Goal: Find specific page/section: Find specific page/section

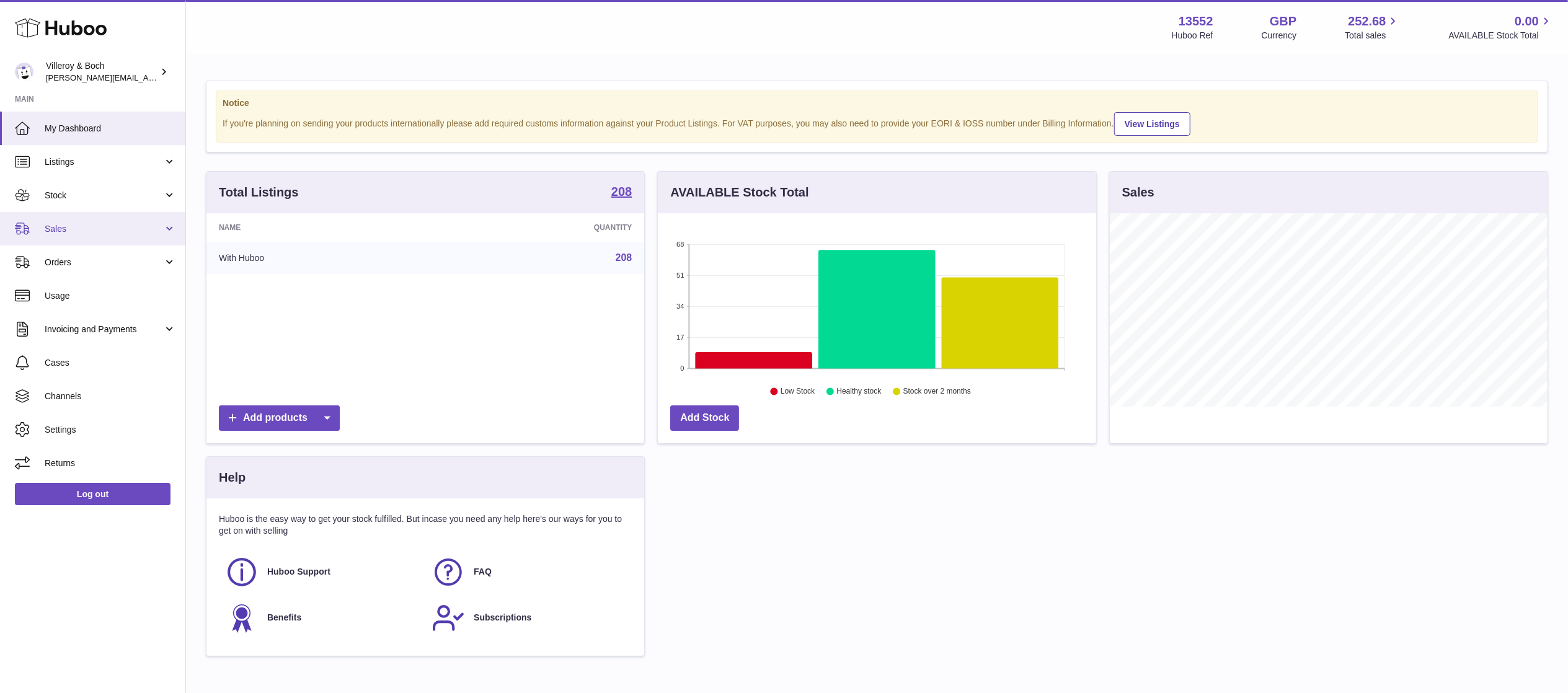
scroll to position [194, 437]
click at [132, 225] on span "Sales" at bounding box center [104, 229] width 118 height 12
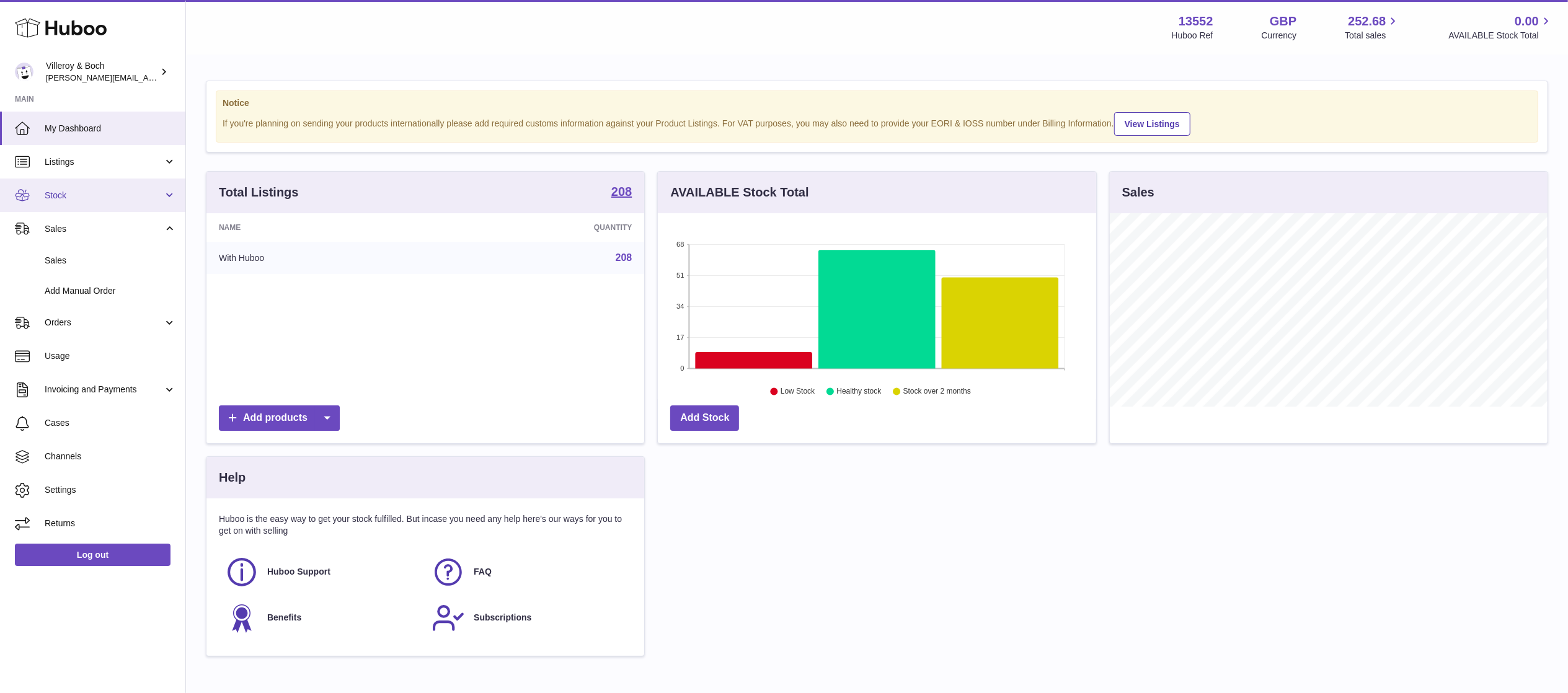
click at [122, 196] on span "Stock" at bounding box center [104, 195] width 118 height 12
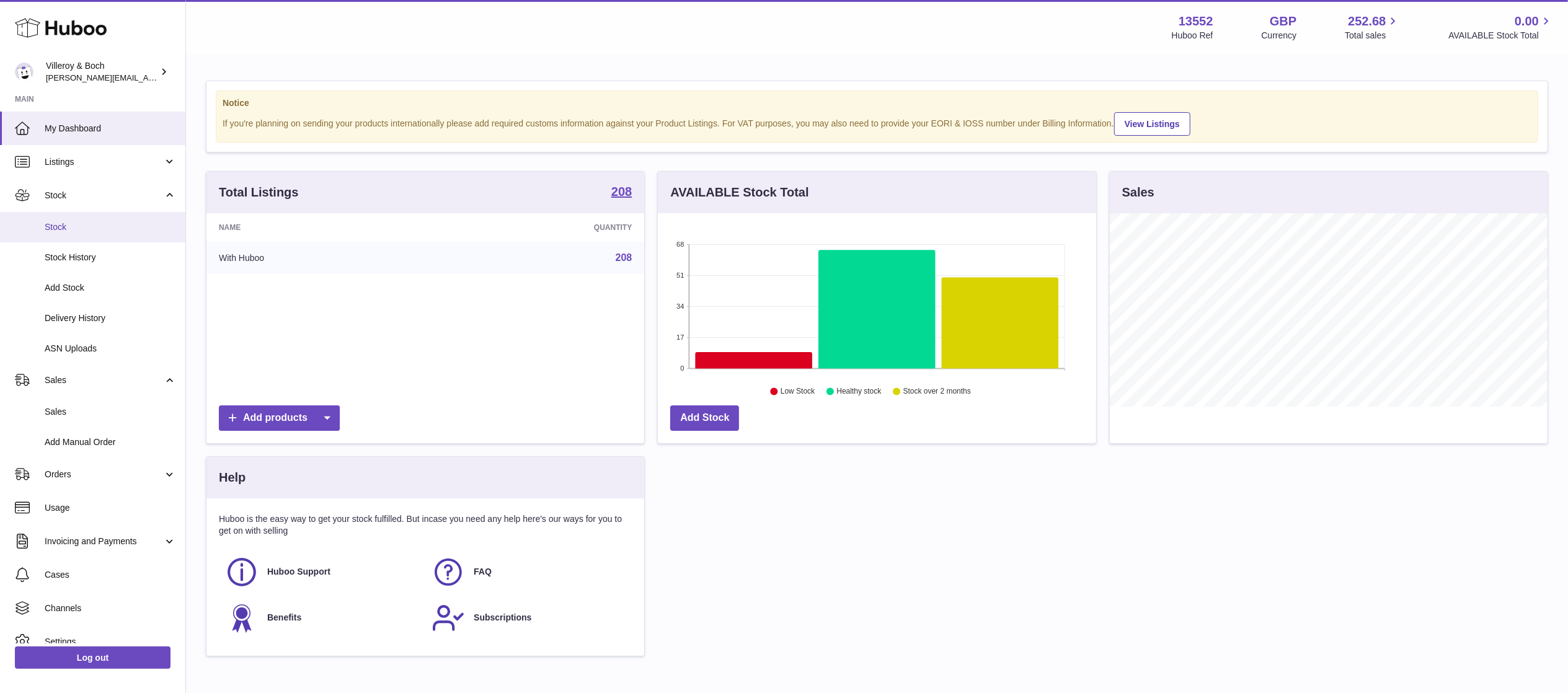
click at [111, 238] on link "Stock" at bounding box center [92, 227] width 185 height 30
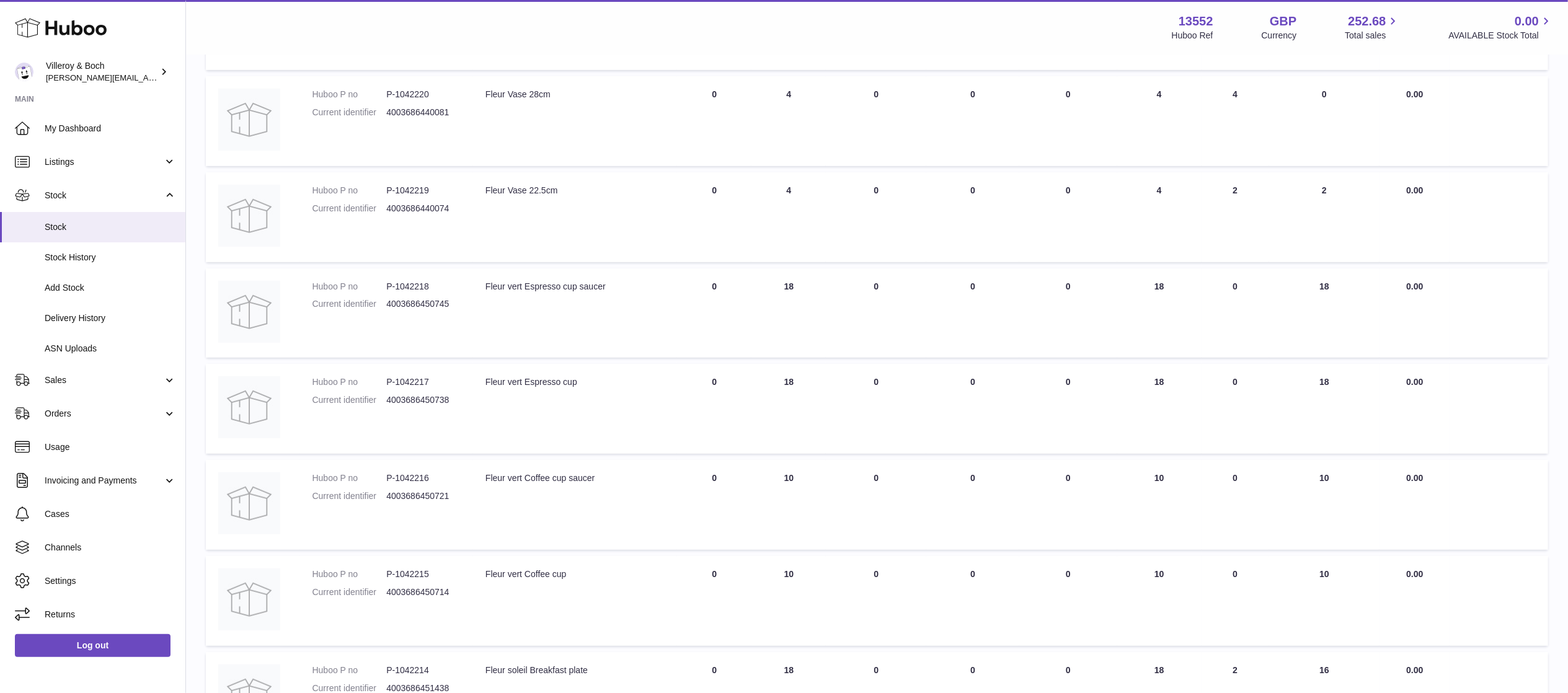
scroll to position [460, 0]
drag, startPoint x: 492, startPoint y: 372, endPoint x: 660, endPoint y: 376, distance: 168.0
click at [583, 375] on div "Fleur vert Espresso cup" at bounding box center [575, 381] width 179 height 12
click at [38, 376] on link "Sales" at bounding box center [92, 380] width 185 height 34
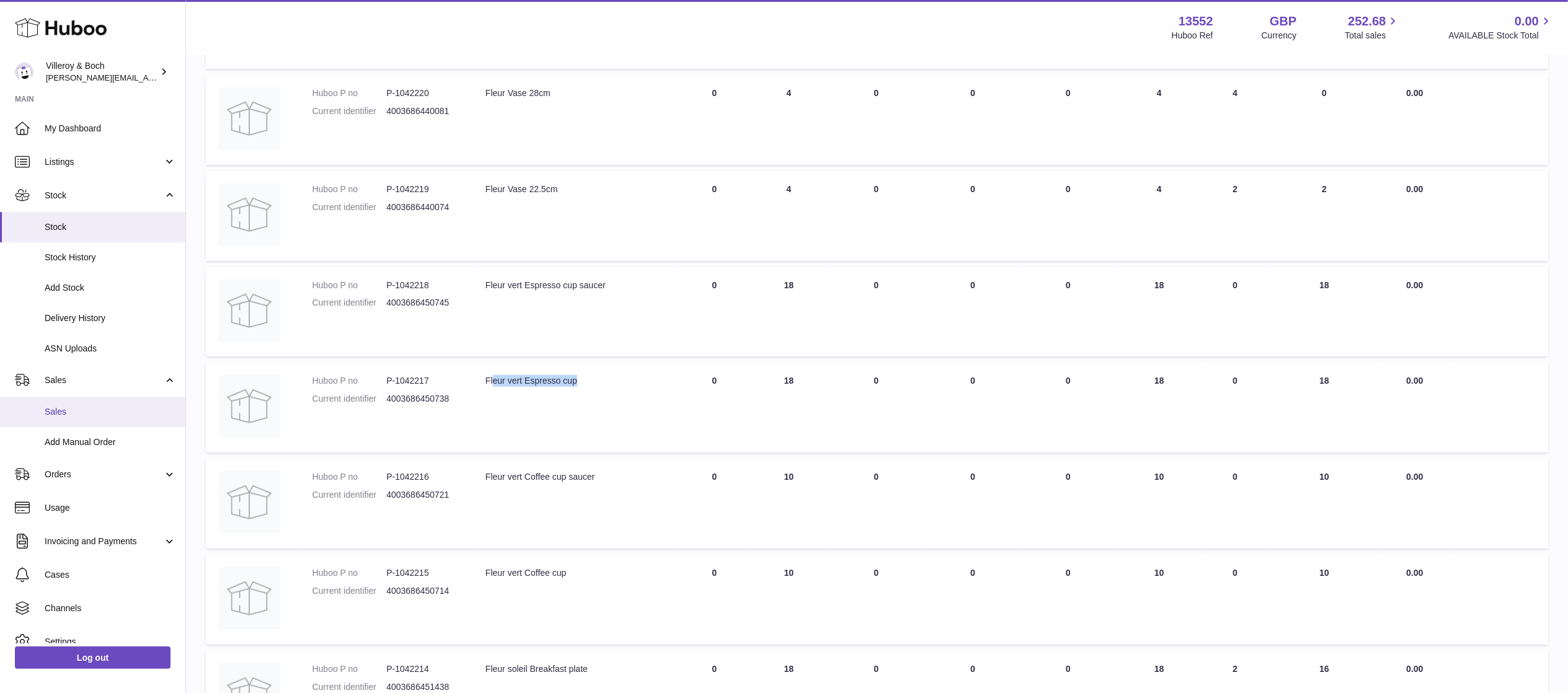
click at [47, 411] on span "Sales" at bounding box center [110, 412] width 132 height 12
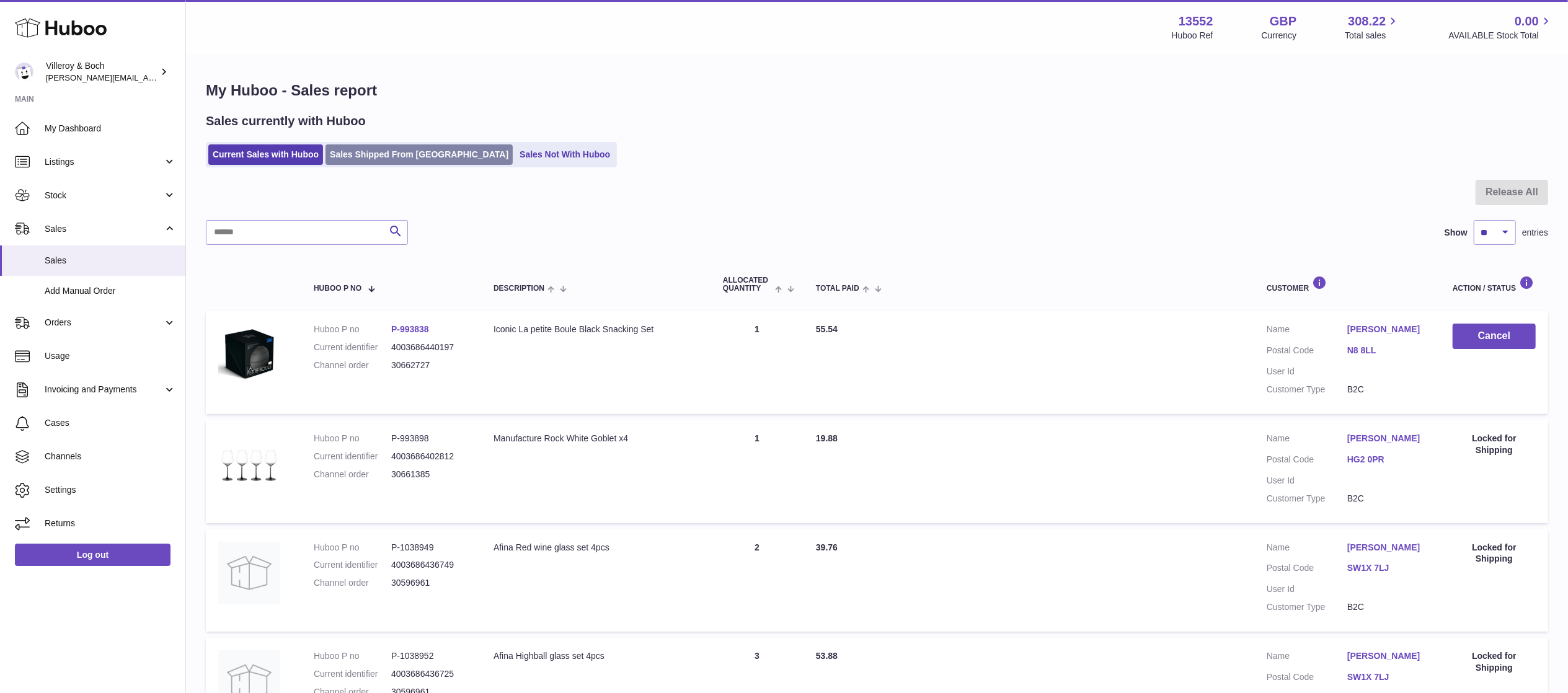
click at [392, 149] on link "Sales Shipped From [GEOGRAPHIC_DATA]" at bounding box center [419, 154] width 187 height 20
